Goal: Information Seeking & Learning: Learn about a topic

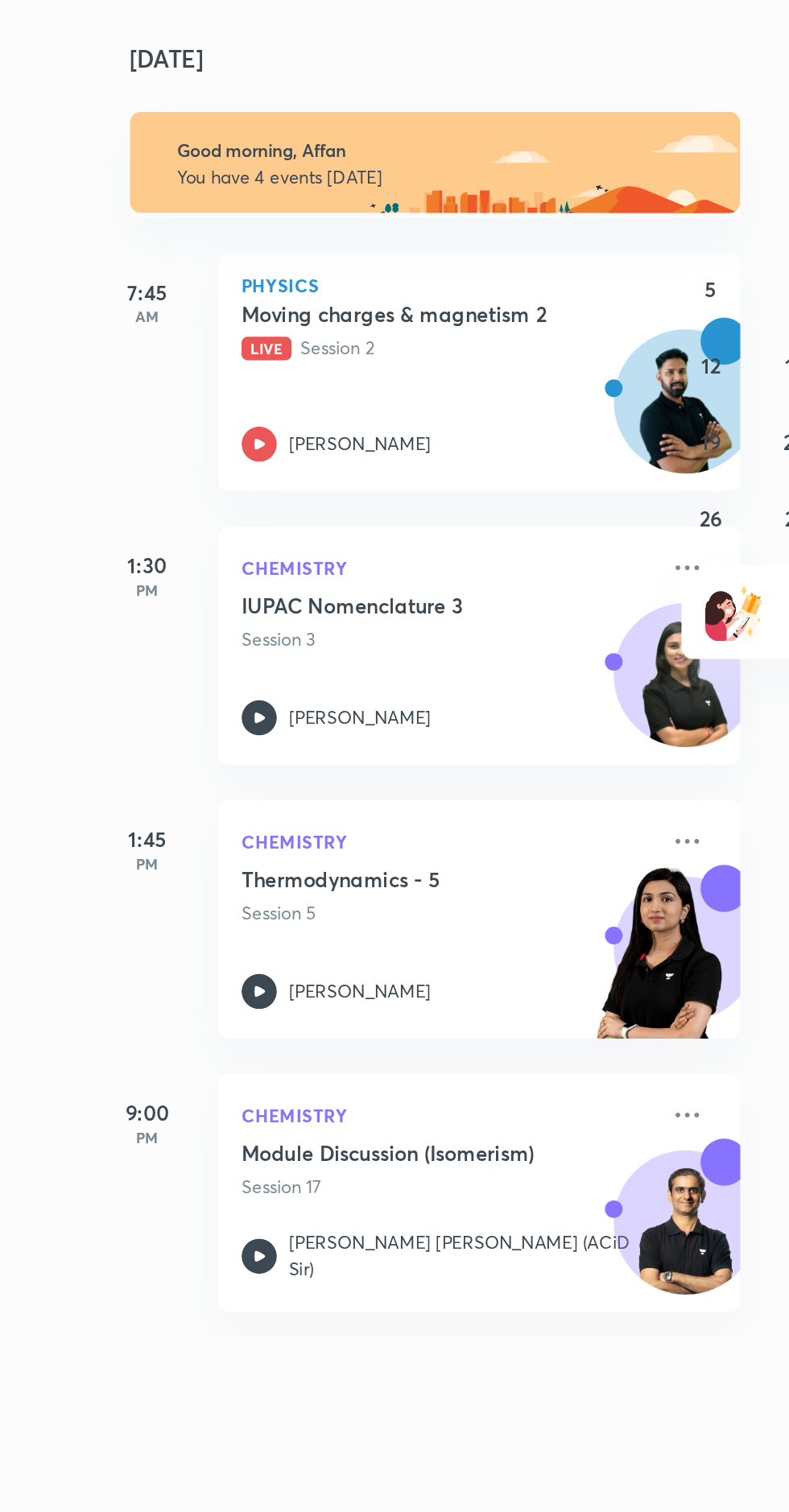
scroll to position [2, 0]
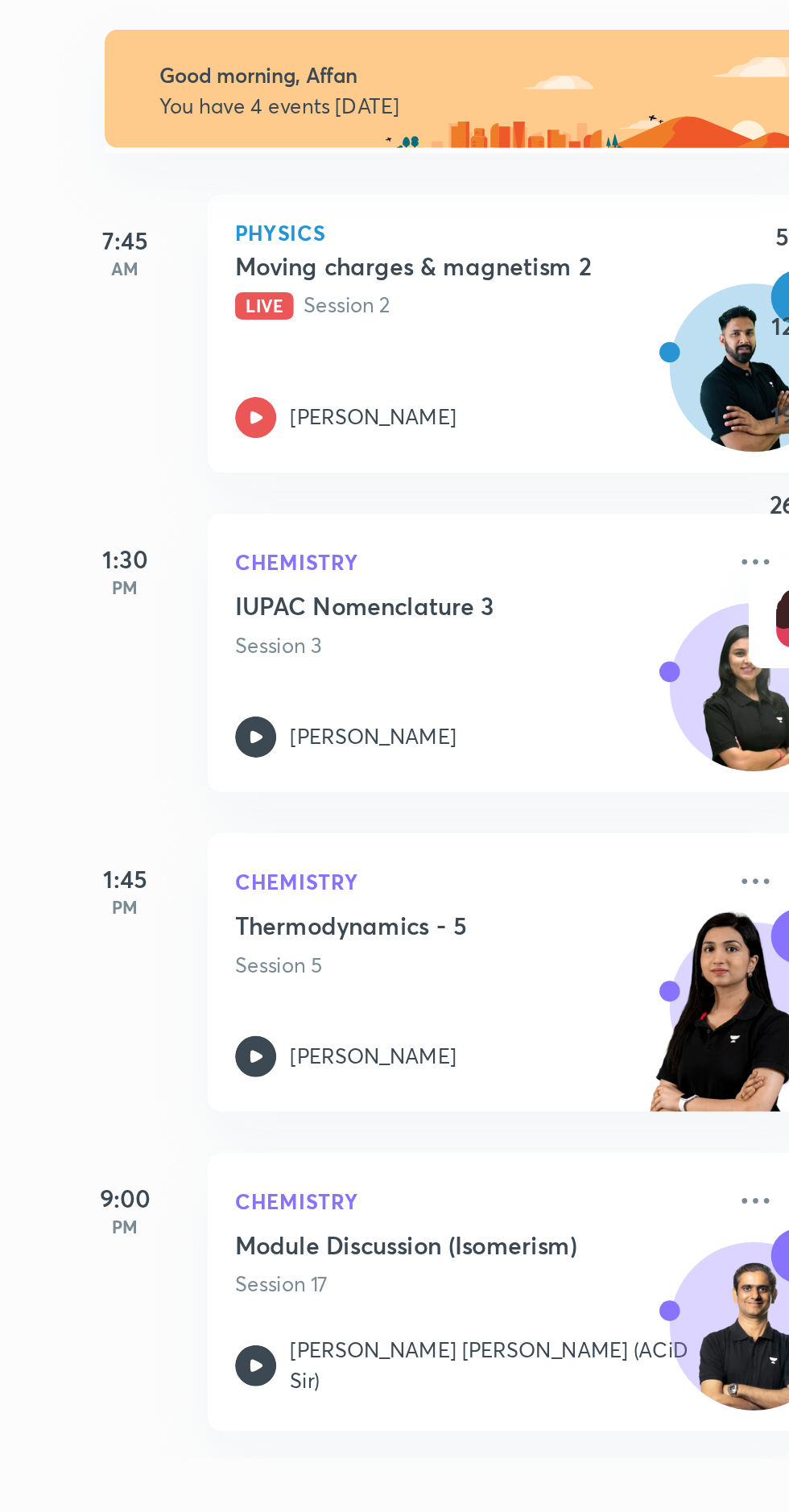
click at [293, 660] on div "Moving charges & magnetism 2 Live Session 2 [PERSON_NAME]" at bounding box center [396, 615] width 224 height 89
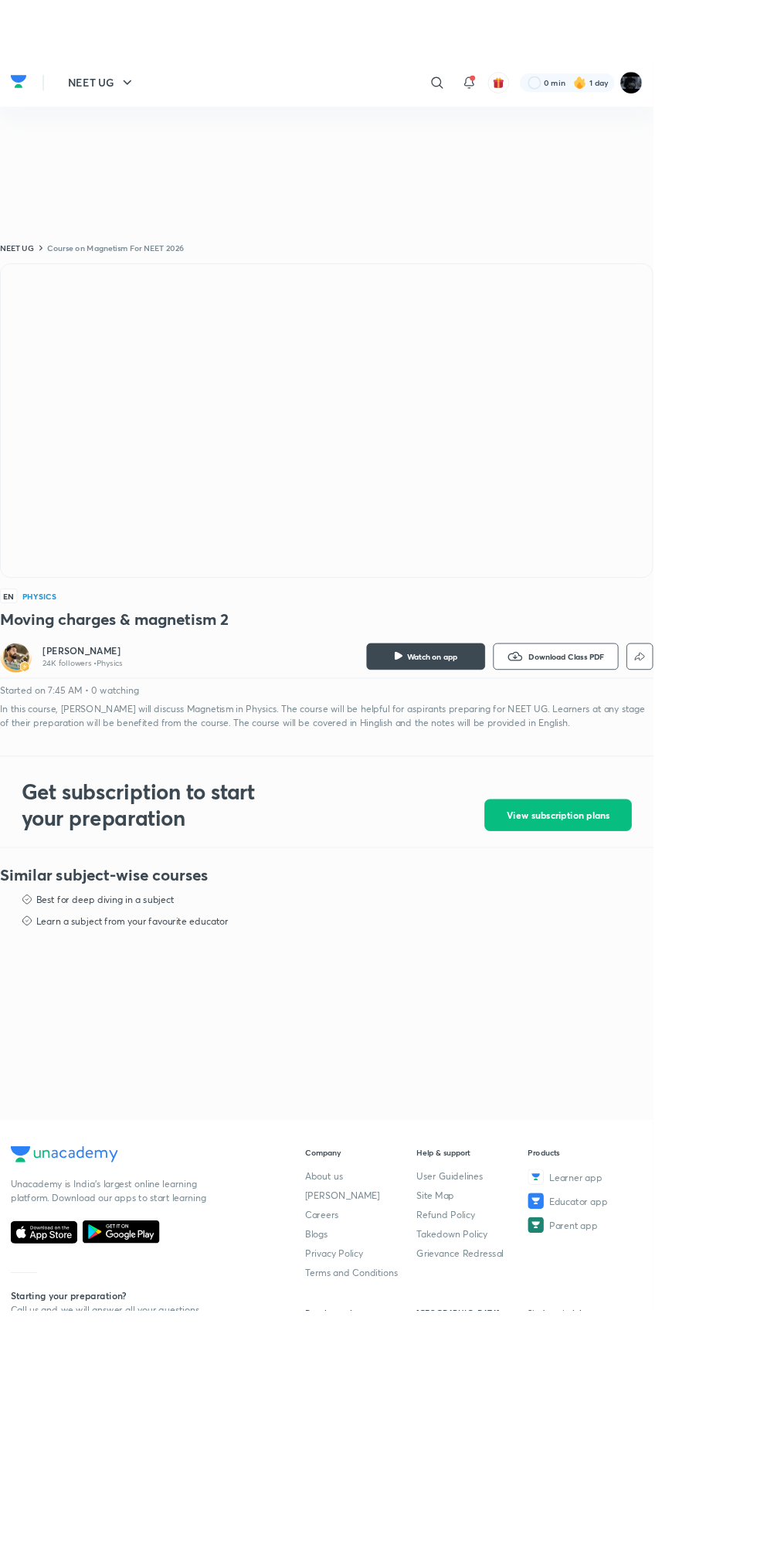
scroll to position [35, 0]
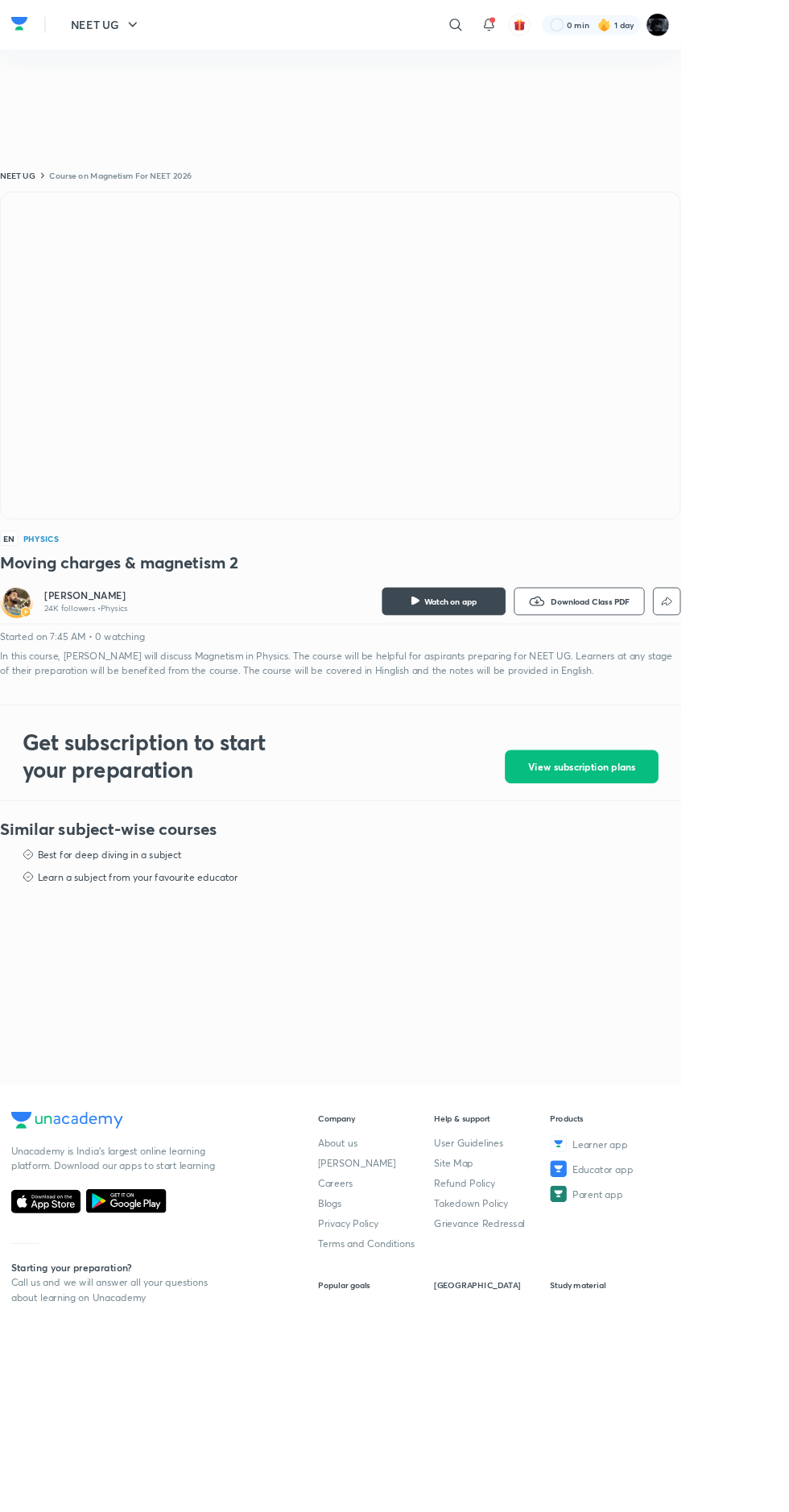
click at [393, 1511] on link "IIT JEE" at bounding box center [436, 1518] width 134 height 17
